Goal: Task Accomplishment & Management: Use online tool/utility

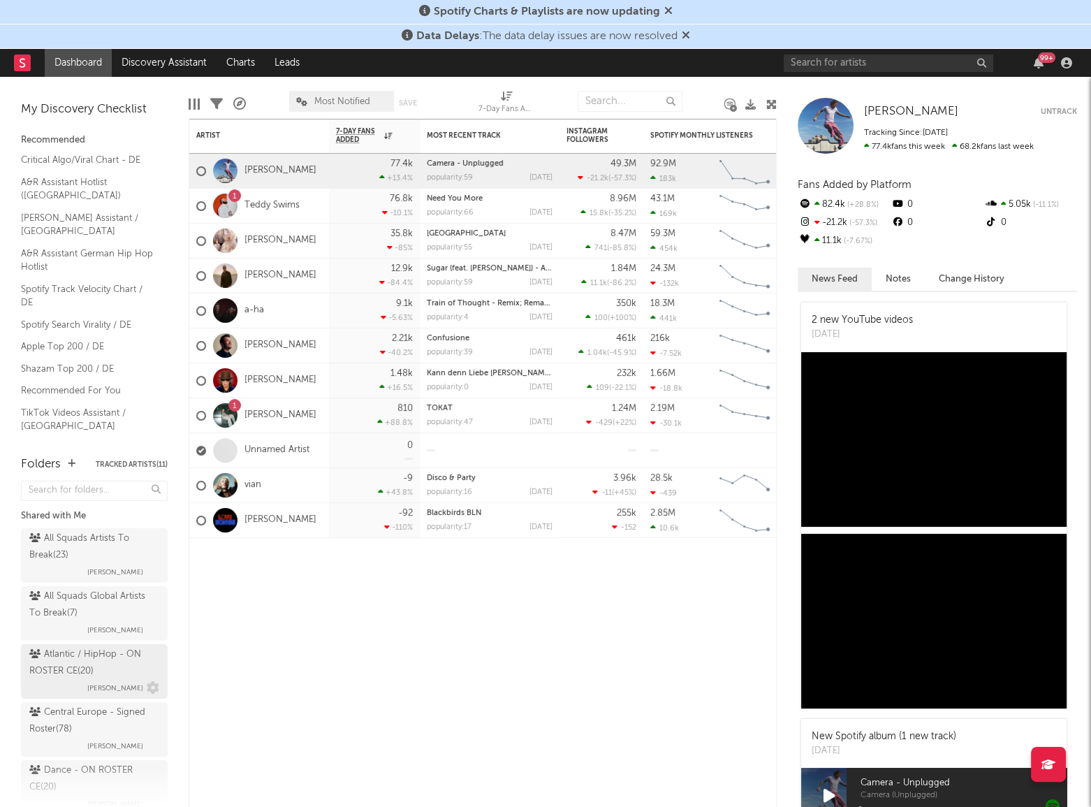
scroll to position [63, 0]
click at [76, 706] on div "Dance - ON ROSTER CE ( 20 )" at bounding box center [92, 716] width 126 height 34
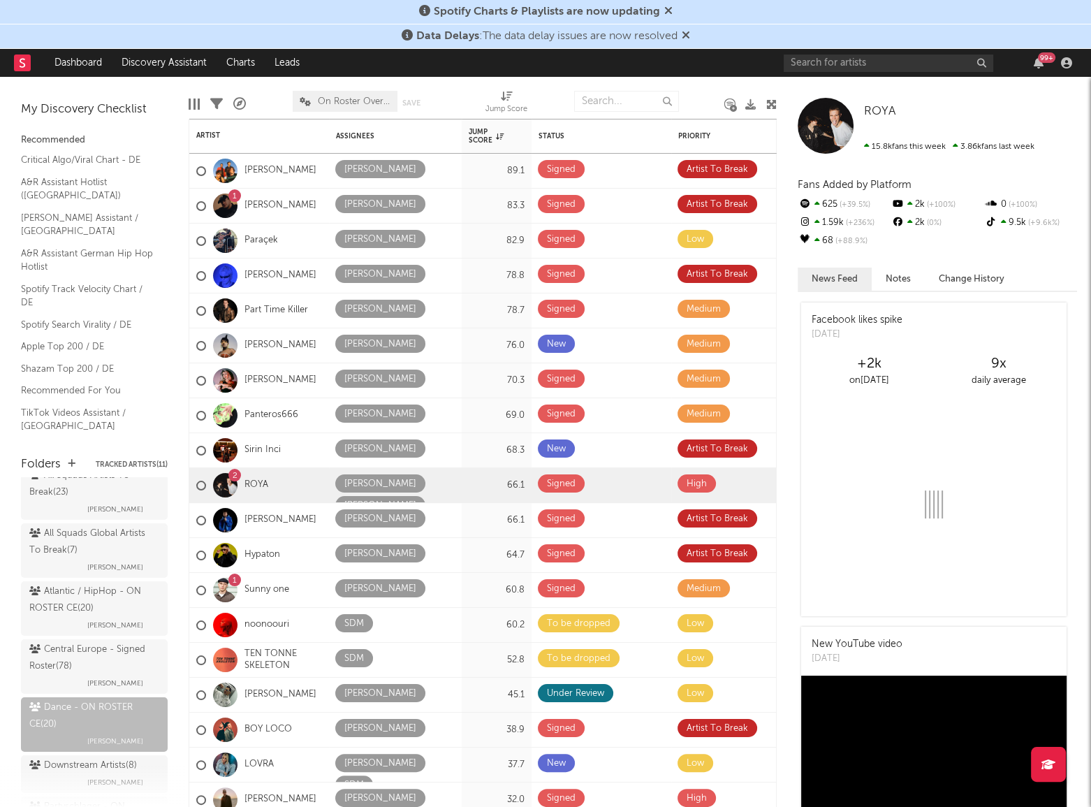
click at [128, 433] on div "My Discovery Checklist Recommended Critical Algo/Viral Chart - DE A&R Assistant…" at bounding box center [94, 259] width 189 height 365
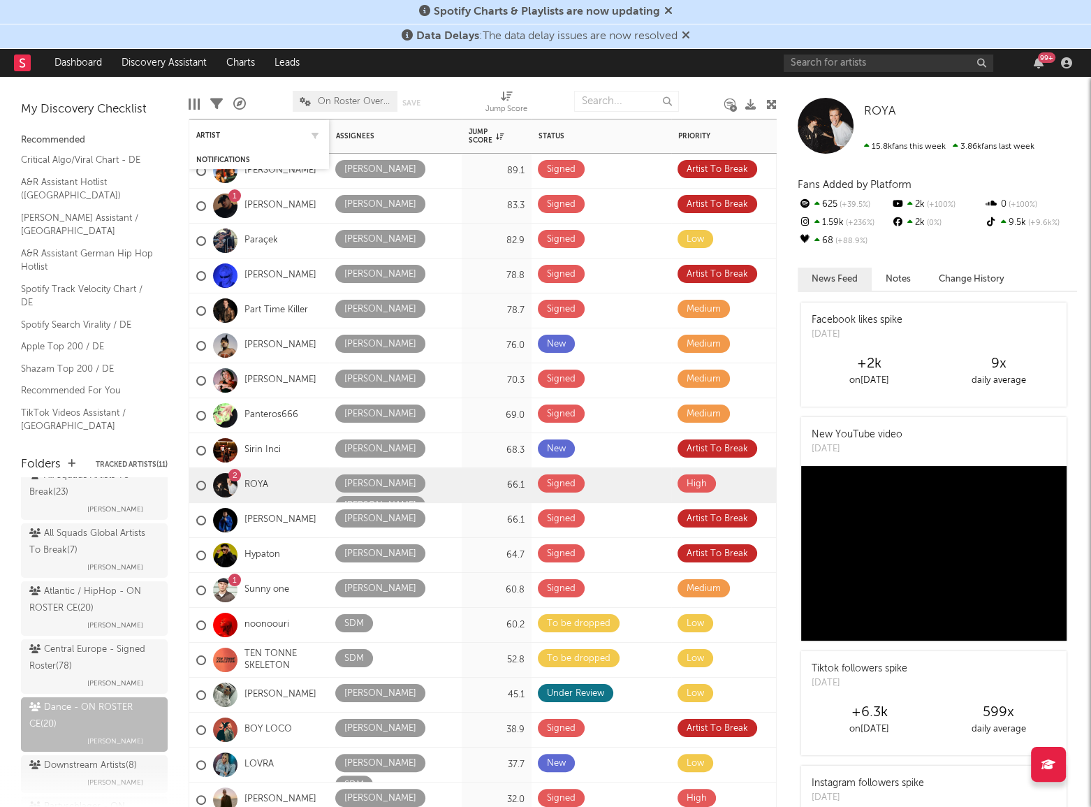
click at [216, 129] on div "Artist" at bounding box center [259, 135] width 126 height 27
click at [214, 131] on div "Artist" at bounding box center [248, 135] width 105 height 8
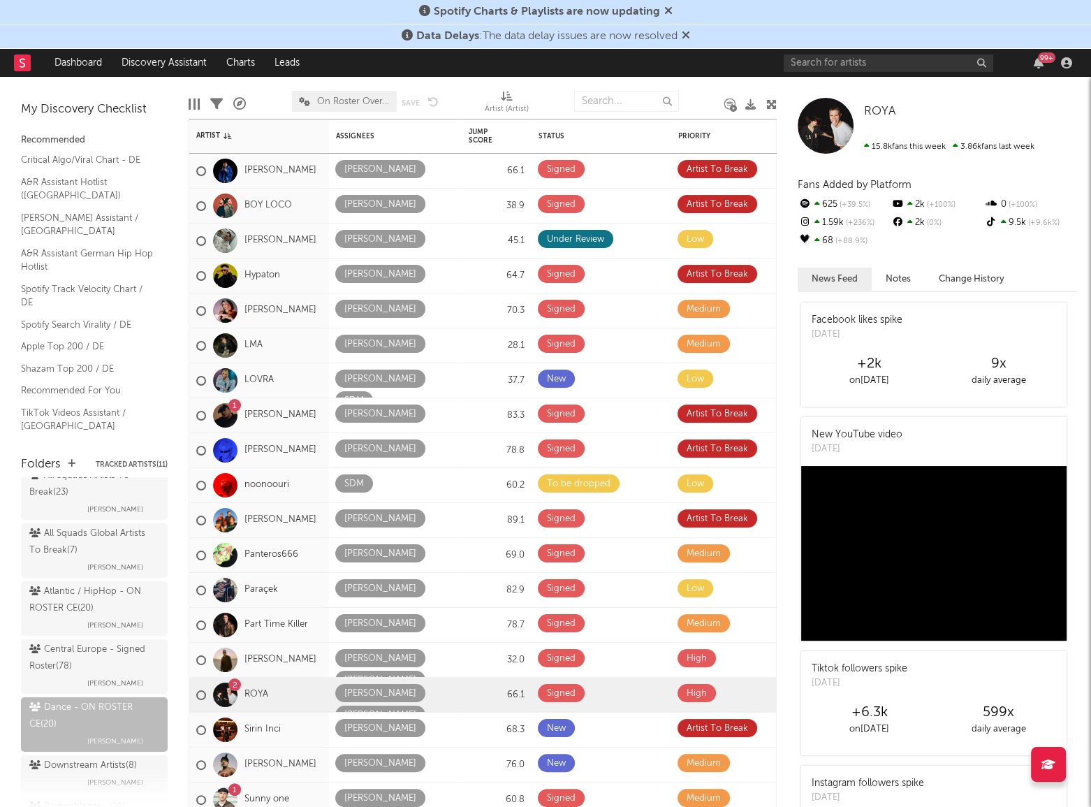
click at [147, 414] on div "My Discovery Checklist Recommended Critical Algo/Viral Chart - DE A&R Assistant…" at bounding box center [94, 259] width 189 height 365
click at [643, 244] on span at bounding box center [647, 239] width 27 height 18
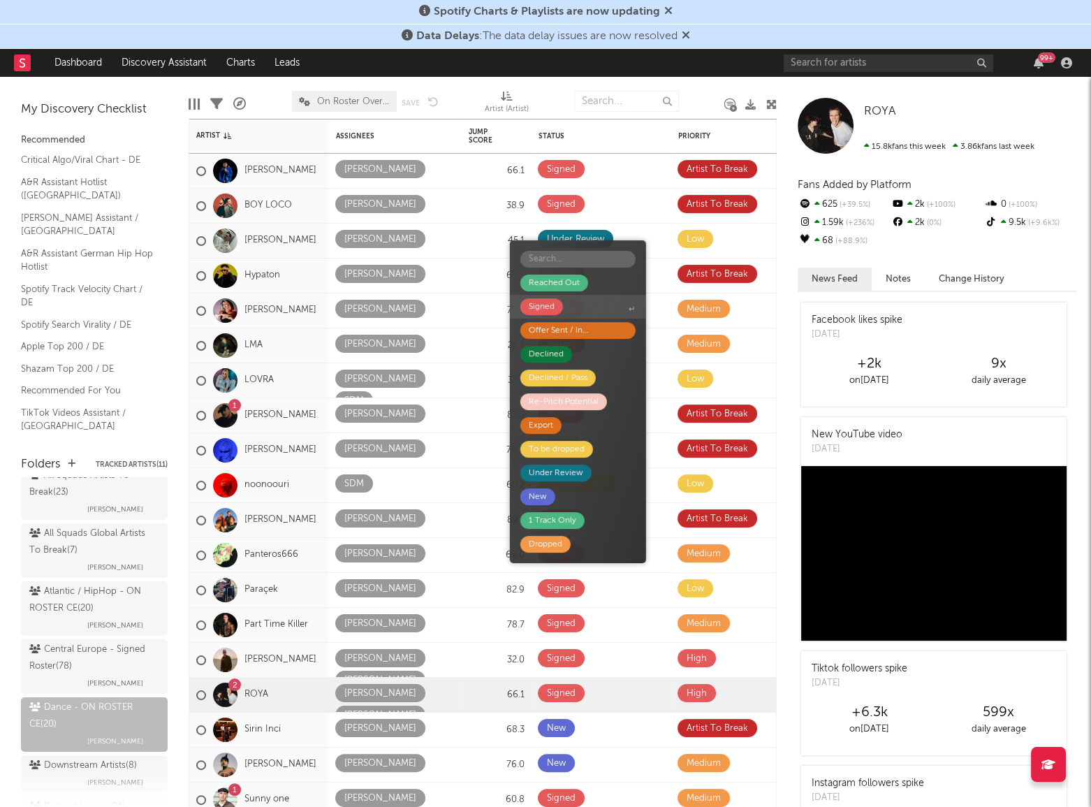
click at [538, 302] on div "Signed" at bounding box center [542, 306] width 26 height 17
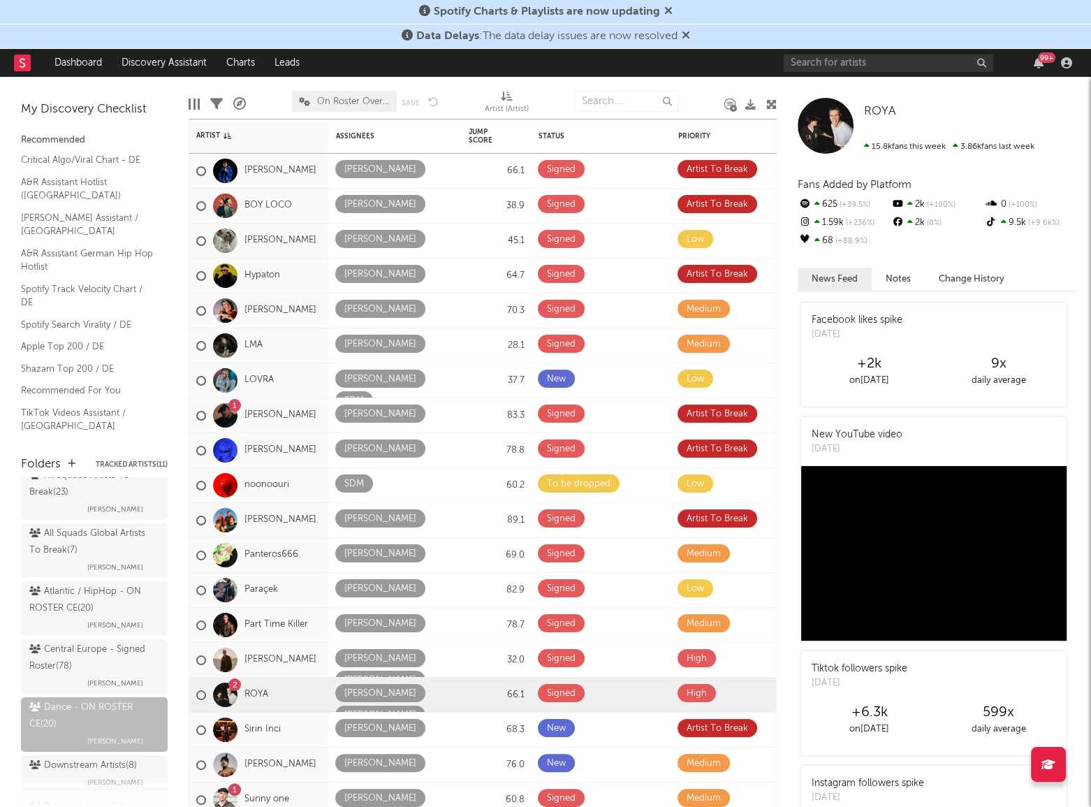
click at [149, 409] on div "Critical Algo/Viral Chart - DE A&R Assistant Hotlist ([GEOGRAPHIC_DATA]) [PERSO…" at bounding box center [94, 293] width 147 height 289
